Goal: Information Seeking & Learning: Learn about a topic

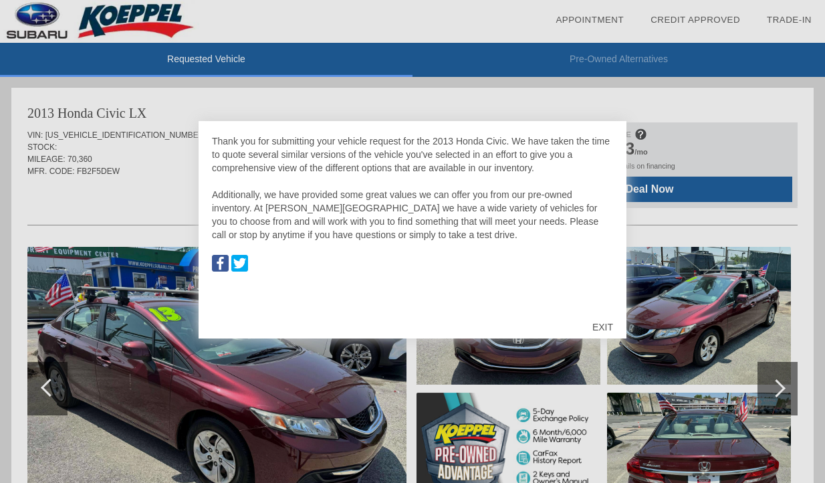
click at [599, 317] on div "EXIT" at bounding box center [602, 327] width 47 height 40
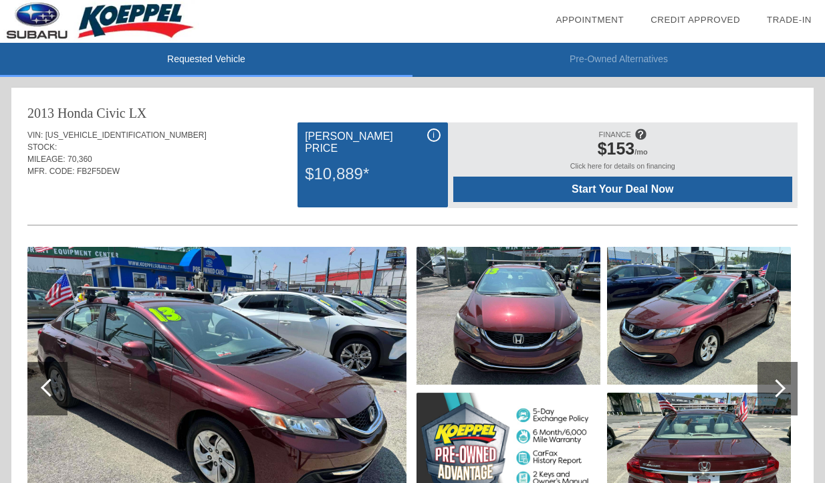
click at [433, 138] on span "i" at bounding box center [433, 134] width 2 height 9
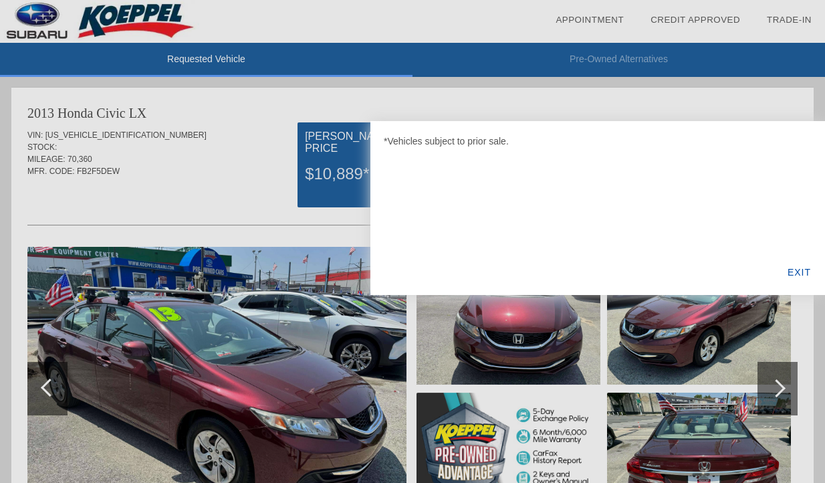
click at [811, 275] on div "EXIT" at bounding box center [798, 271] width 51 height 45
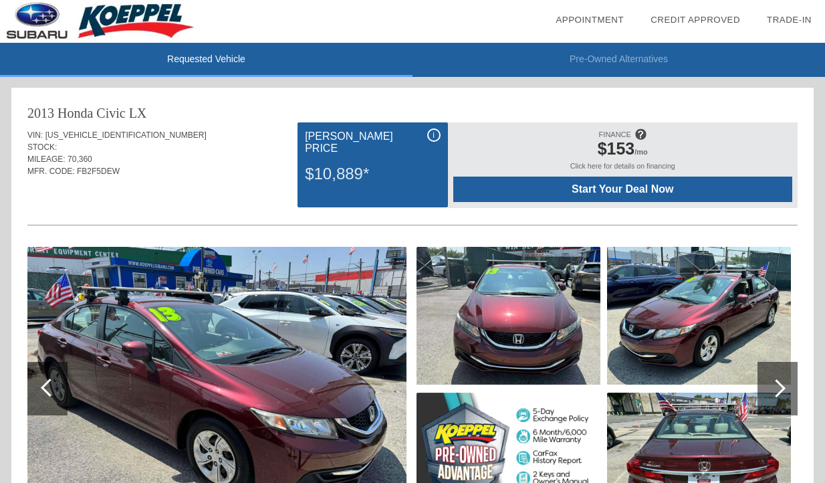
click at [428, 130] on div "i" at bounding box center [433, 134] width 13 height 13
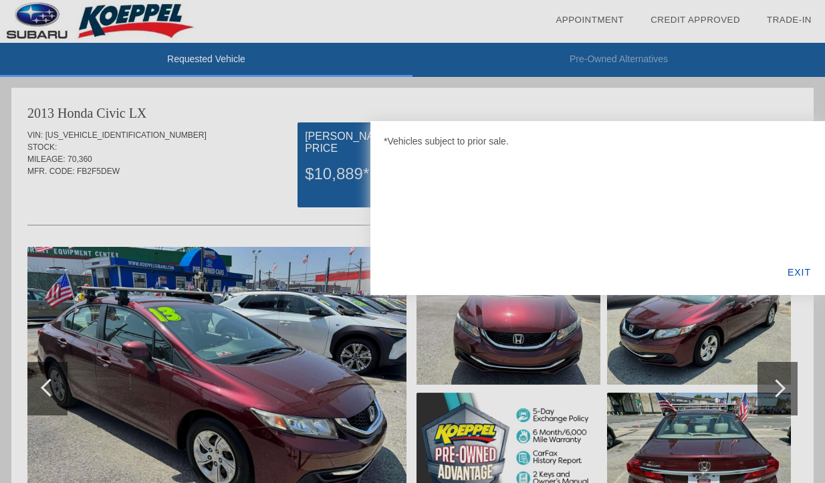
click at [293, 183] on div at bounding box center [412, 241] width 825 height 483
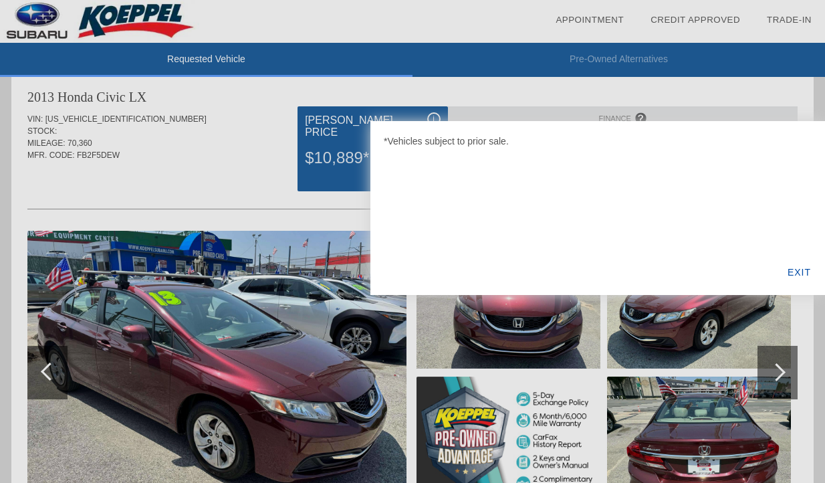
scroll to position [21, 0]
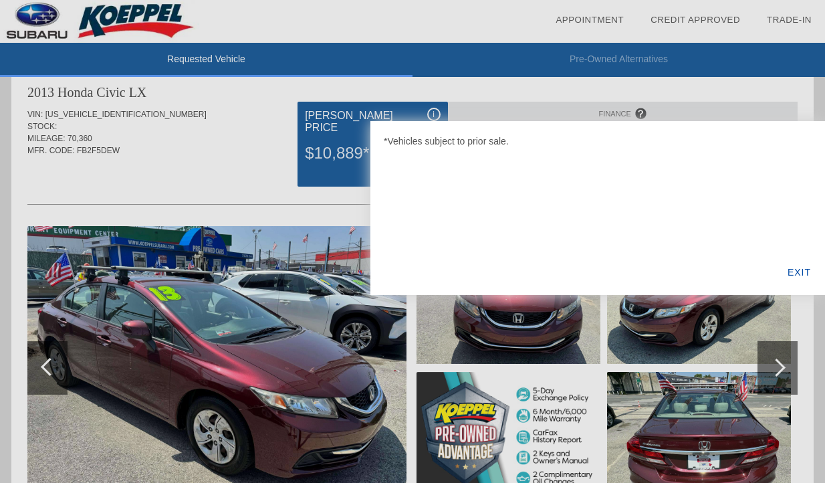
click at [801, 269] on div "EXIT" at bounding box center [798, 271] width 51 height 45
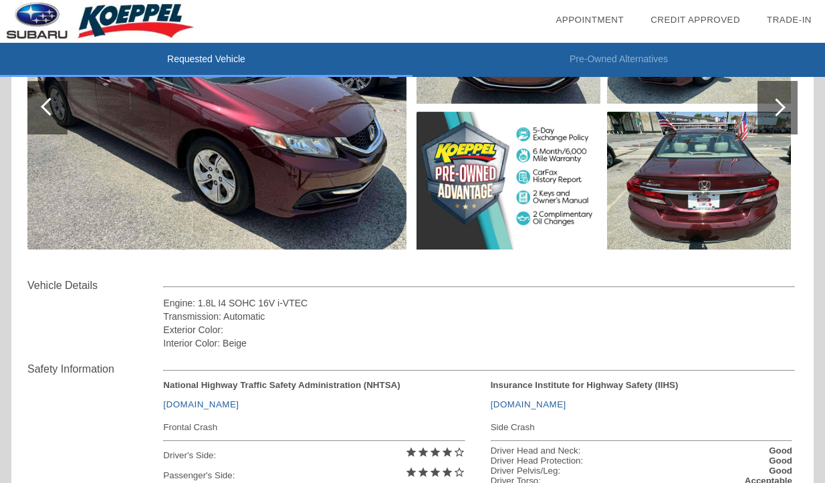
scroll to position [388, 0]
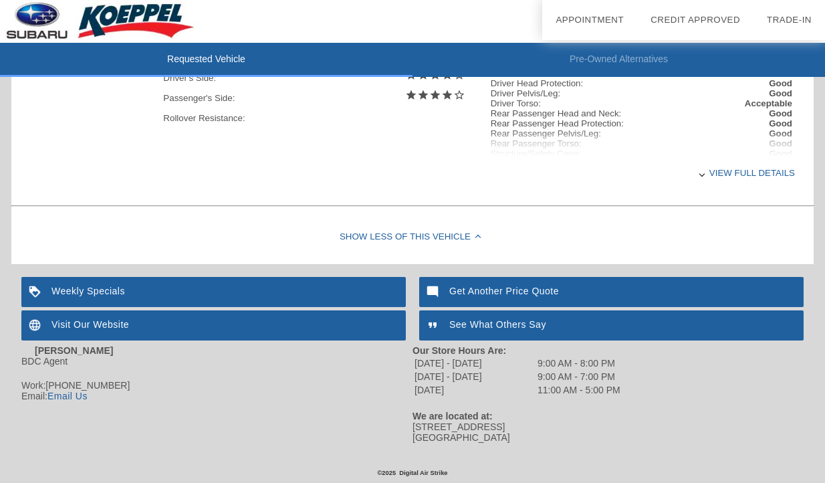
click at [436, 253] on div "Show Less of this Vehicle" at bounding box center [412, 237] width 802 height 53
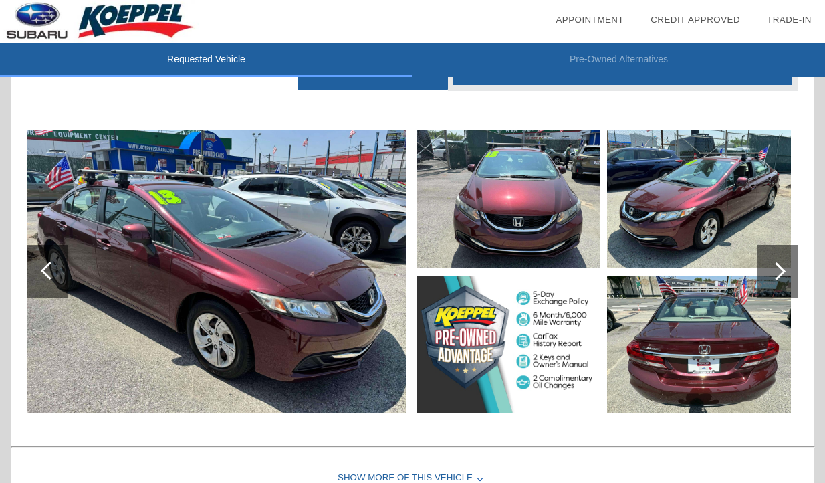
scroll to position [64, 0]
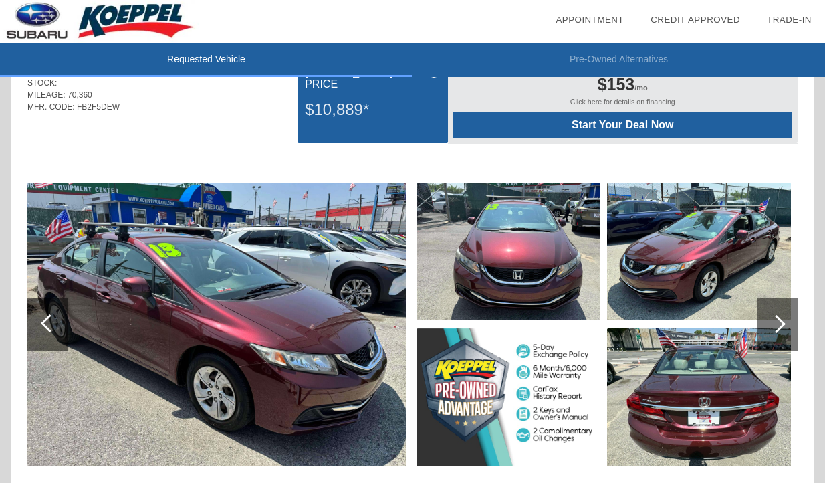
click at [365, 9] on img at bounding box center [184, 21] width 368 height 43
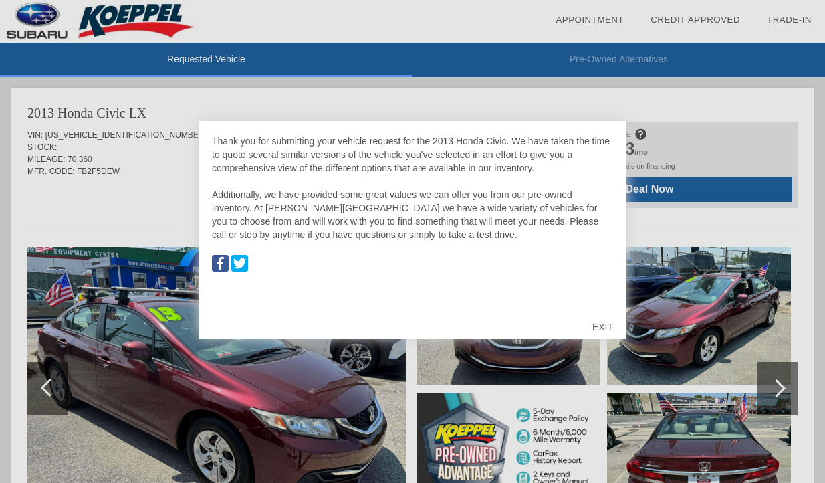
click at [612, 313] on div "EXIT" at bounding box center [602, 327] width 47 height 40
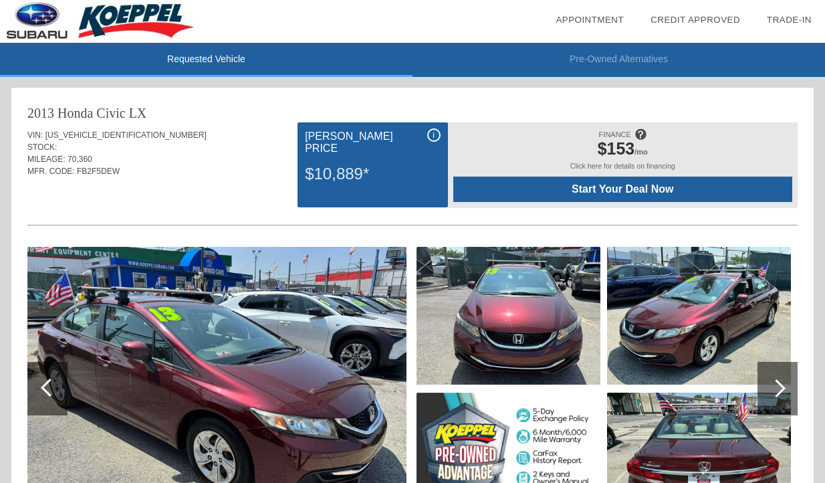
click at [437, 135] on div "i" at bounding box center [433, 134] width 13 height 13
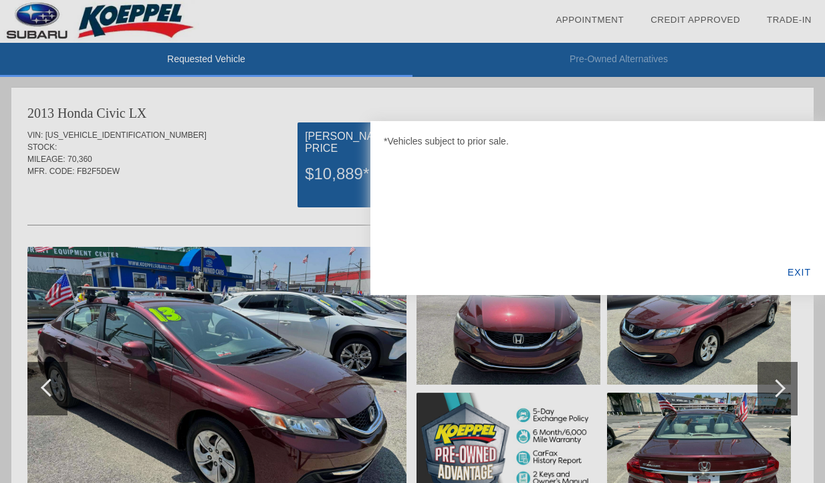
click at [801, 272] on div "EXIT" at bounding box center [798, 271] width 51 height 45
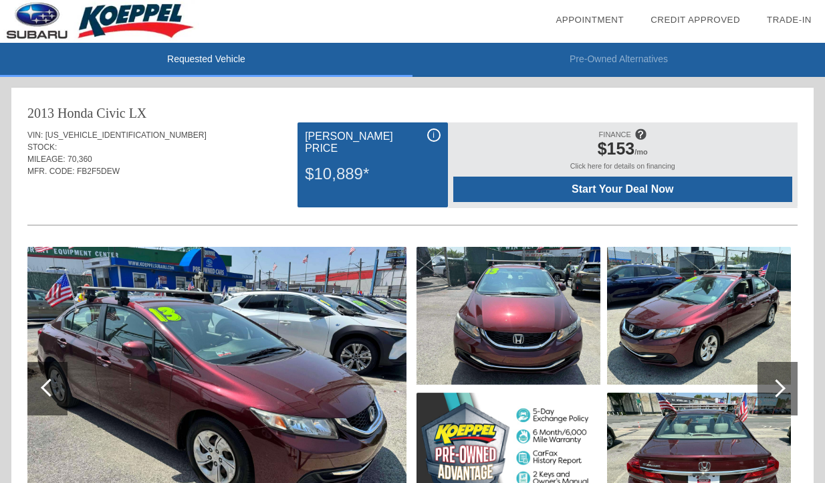
click at [621, 166] on div "Click here for details on financing" at bounding box center [622, 169] width 339 height 15
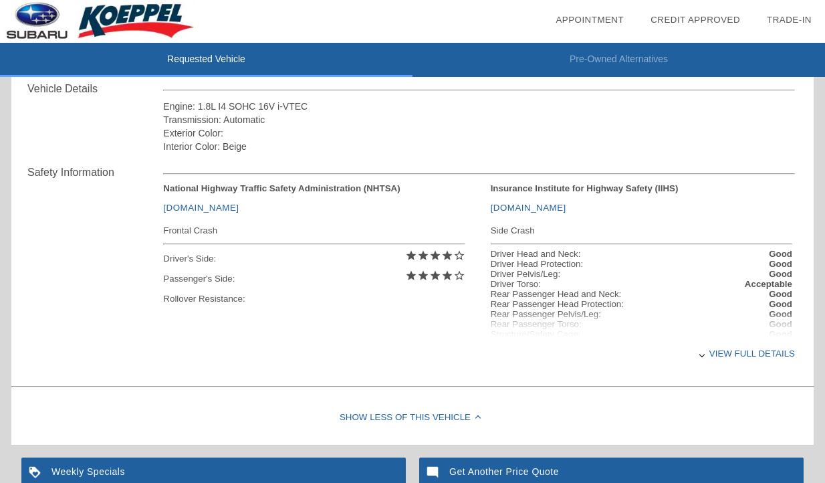
scroll to position [477, 0]
click at [751, 354] on div "View full details" at bounding box center [479, 353] width 632 height 33
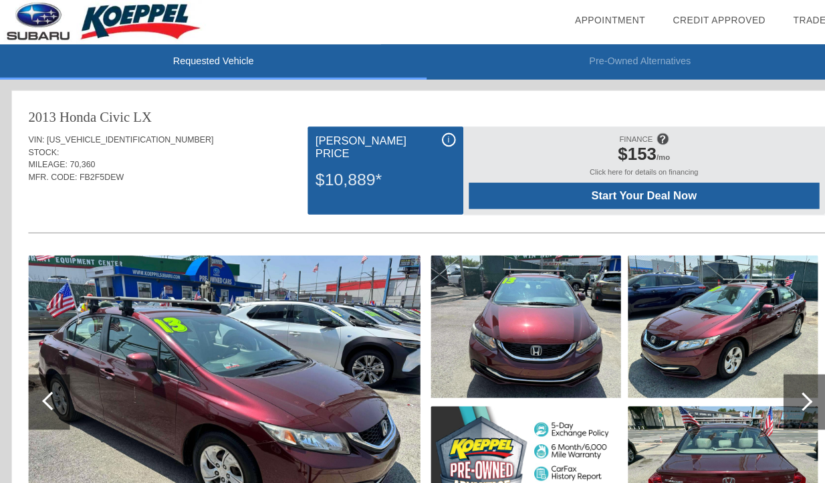
scroll to position [0, 0]
